Goal: Register for event/course

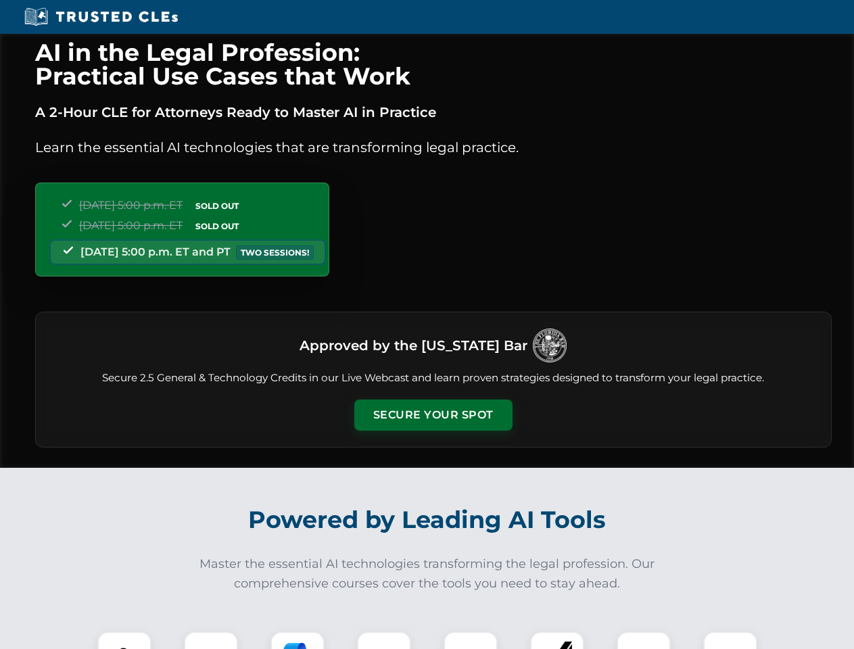
click at [433, 415] on button "Secure Your Spot" at bounding box center [433, 414] width 158 height 31
click at [124, 640] on img at bounding box center [124, 658] width 39 height 39
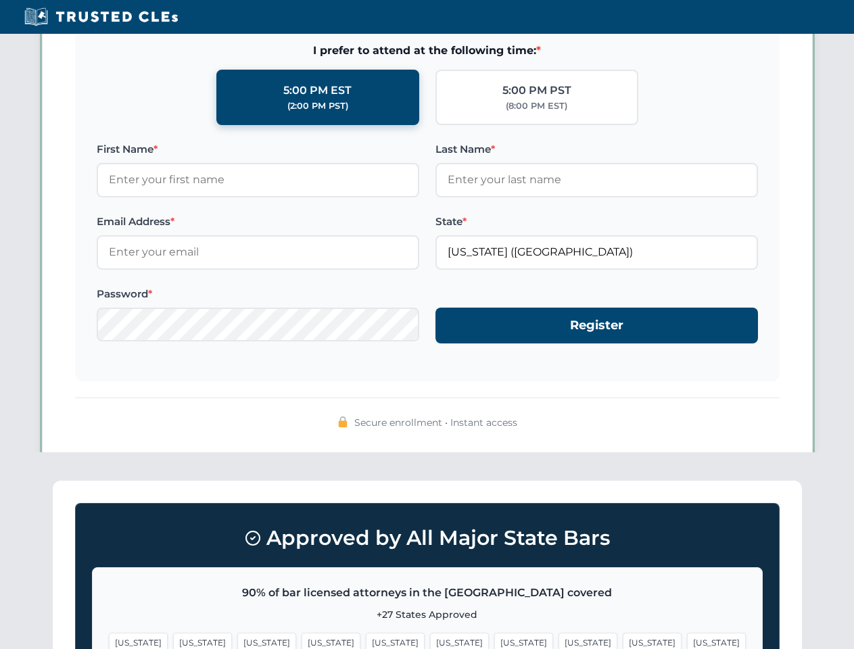
click at [494, 640] on span "[US_STATE]" at bounding box center [523, 643] width 59 height 20
click at [622, 640] on span "[US_STATE]" at bounding box center [651, 643] width 59 height 20
